Goal: Navigation & Orientation: Find specific page/section

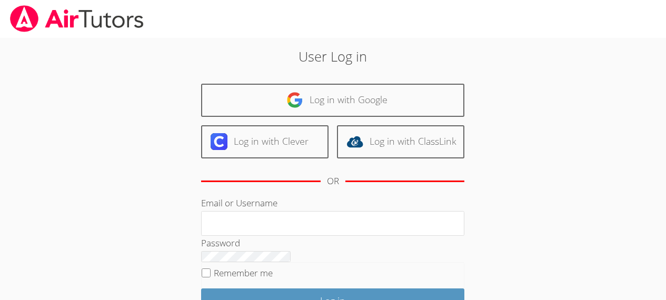
scroll to position [87, 0]
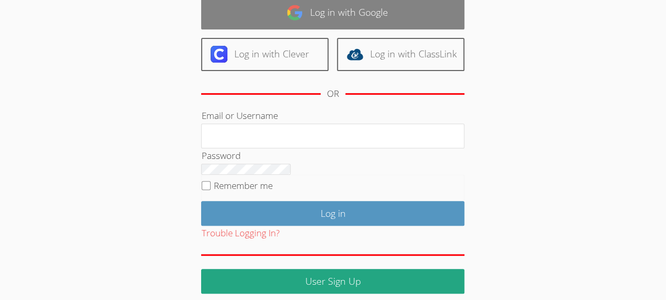
click at [267, 29] on link "Log in with Google" at bounding box center [332, 12] width 263 height 33
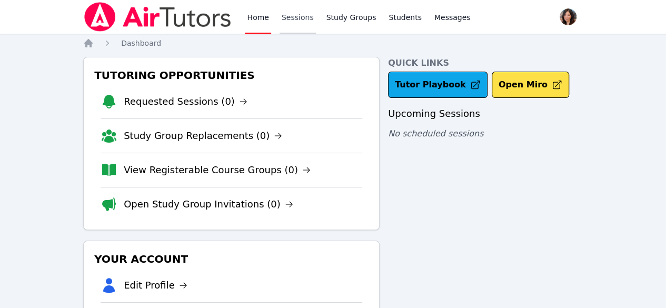
click at [305, 13] on link "Sessions" at bounding box center [298, 17] width 36 height 34
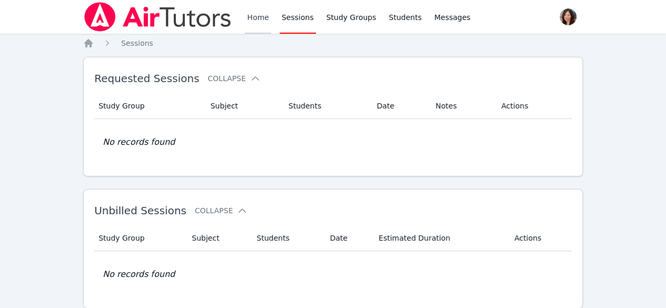
scroll to position [1, 0]
click at [256, 18] on link "Home" at bounding box center [258, 16] width 26 height 34
